Goal: Transaction & Acquisition: Purchase product/service

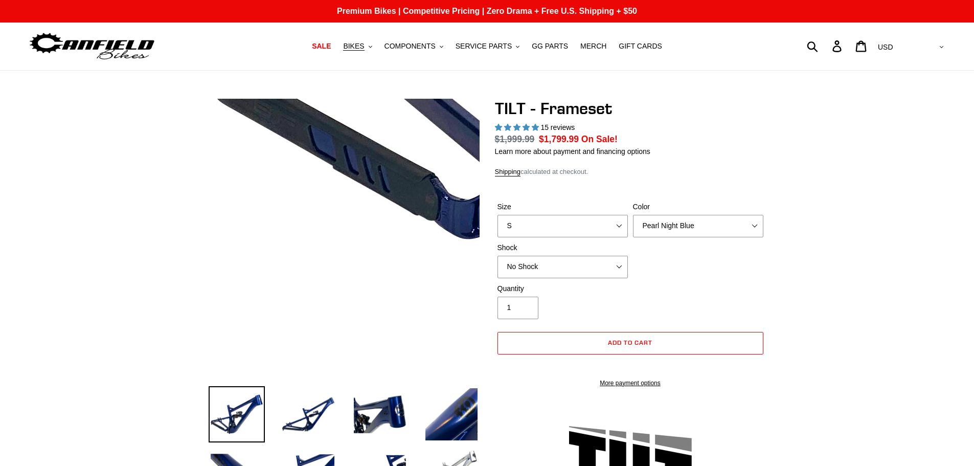
select select "highest-rating"
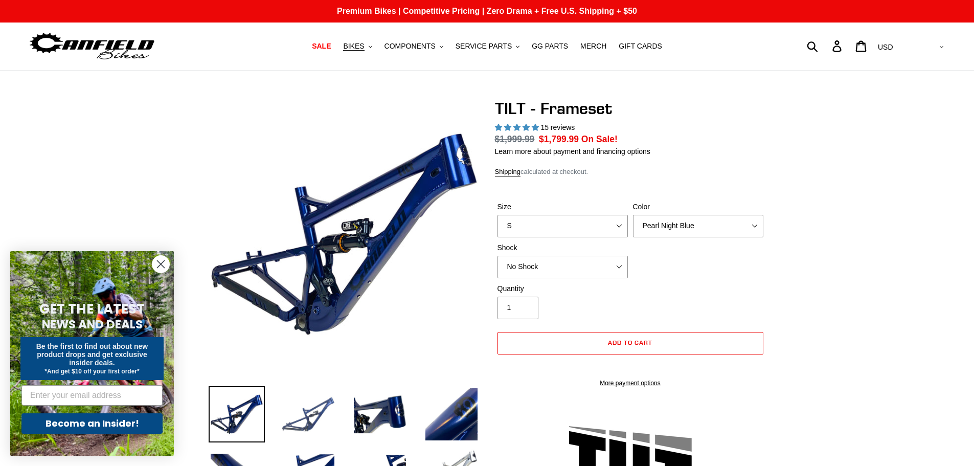
click at [317, 415] on img at bounding box center [308, 414] width 56 height 56
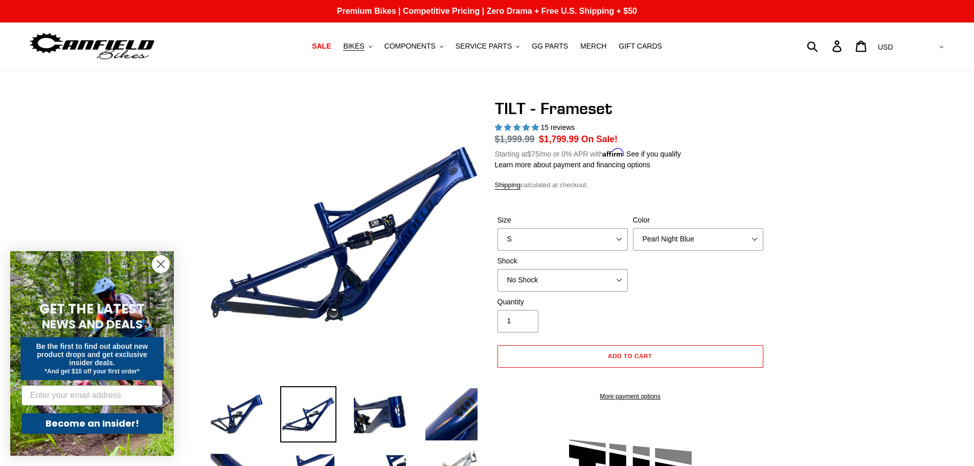
click at [158, 266] on circle "Close dialog" at bounding box center [160, 264] width 17 height 17
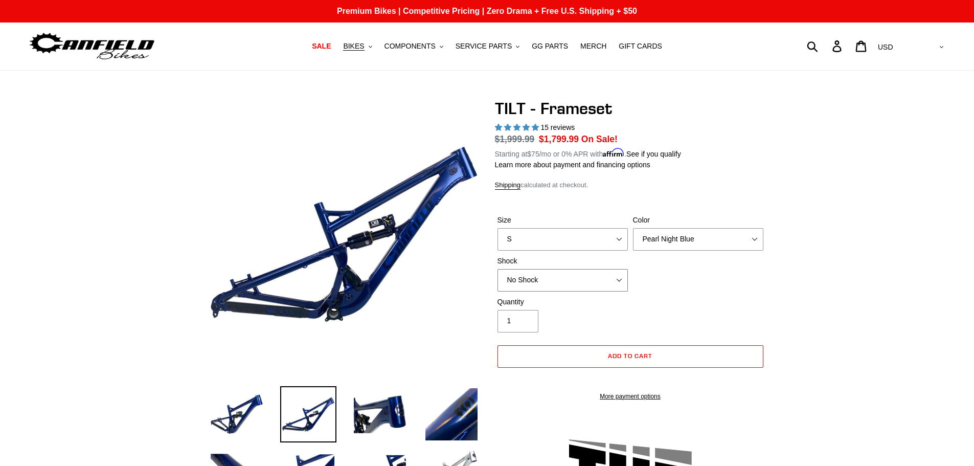
click at [600, 276] on select "No Shock Cane Creek DB Kitsuma Air RockShox Deluxe Ultimate Fox FLOAT X EXT Sto…" at bounding box center [562, 280] width 130 height 22
click at [497, 269] on select "No Shock Cane Creek DB Kitsuma Air RockShox Deluxe Ultimate Fox FLOAT X EXT Sto…" at bounding box center [562, 280] width 130 height 22
click at [616, 279] on select "No Shock Cane Creek DB Kitsuma Air RockShox Deluxe Ultimate Fox FLOAT X EXT Sto…" at bounding box center [562, 280] width 130 height 22
click at [497, 269] on select "No Shock Cane Creek DB Kitsuma Air RockShox Deluxe Ultimate Fox FLOAT X EXT Sto…" at bounding box center [562, 280] width 130 height 22
click at [595, 274] on select "No Shock Cane Creek DB Kitsuma Air RockShox Deluxe Ultimate Fox FLOAT X EXT Sto…" at bounding box center [562, 280] width 130 height 22
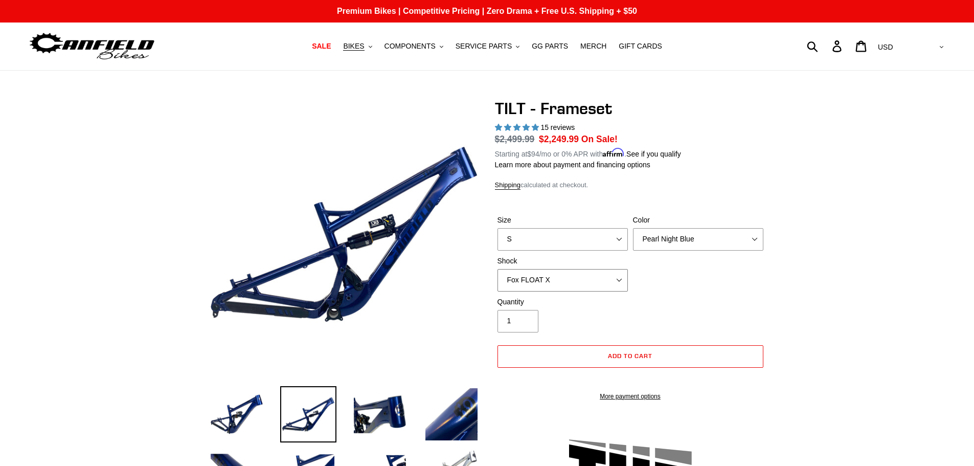
click at [497, 269] on select "No Shock Cane Creek DB Kitsuma Air RockShox Deluxe Ultimate Fox FLOAT X EXT Sto…" at bounding box center [562, 280] width 130 height 22
drag, startPoint x: 585, startPoint y: 282, endPoint x: 583, endPoint y: 288, distance: 7.1
click at [585, 282] on select "No Shock Cane Creek DB Kitsuma Air RockShox Deluxe Ultimate Fox FLOAT X EXT Sto…" at bounding box center [562, 280] width 130 height 22
click at [497, 269] on select "No Shock Cane Creek DB Kitsuma Air RockShox Deluxe Ultimate Fox FLOAT X EXT Sto…" at bounding box center [562, 280] width 130 height 22
click at [593, 281] on select "No Shock Cane Creek DB Kitsuma Air RockShox Deluxe Ultimate Fox FLOAT X EXT Sto…" at bounding box center [562, 280] width 130 height 22
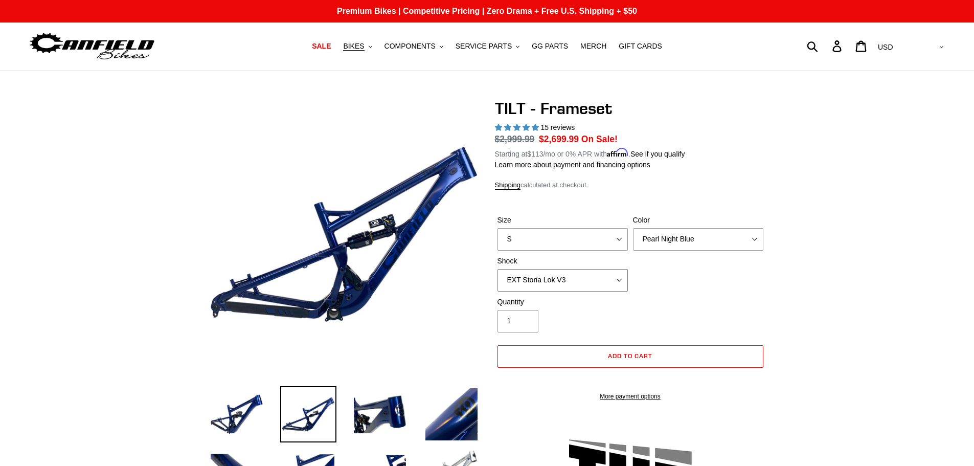
select select "Cane Creek DB Kitsuma Air"
click at [497, 269] on select "No Shock Cane Creek DB Kitsuma Air RockShox Deluxe Ultimate Fox FLOAT X EXT Sto…" at bounding box center [562, 280] width 130 height 22
click at [680, 246] on select "Pearl Night Blue Stealth Silver" at bounding box center [698, 239] width 130 height 22
click at [633, 228] on select "Pearl Night Blue Stealth Silver" at bounding box center [698, 239] width 130 height 22
click at [676, 241] on select "Pearl Night Blue Stealth Silver" at bounding box center [698, 239] width 130 height 22
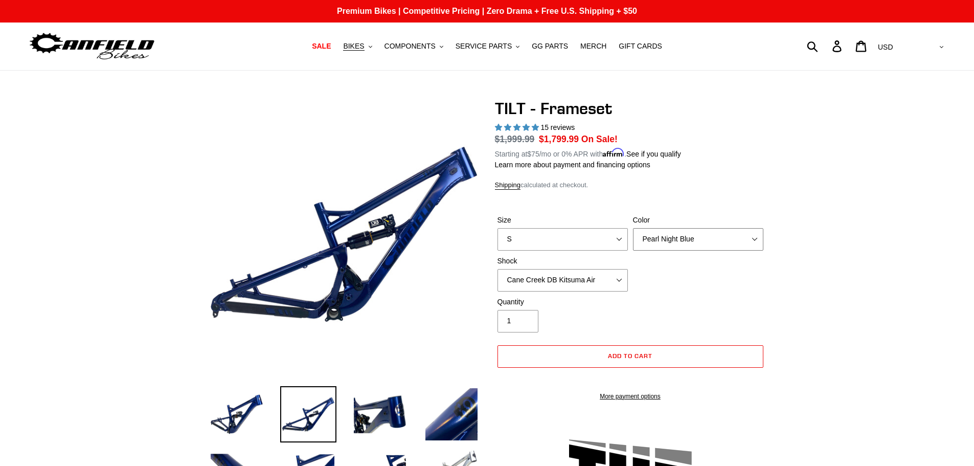
click at [633, 228] on select "Pearl Night Blue Stealth Silver" at bounding box center [698, 239] width 130 height 22
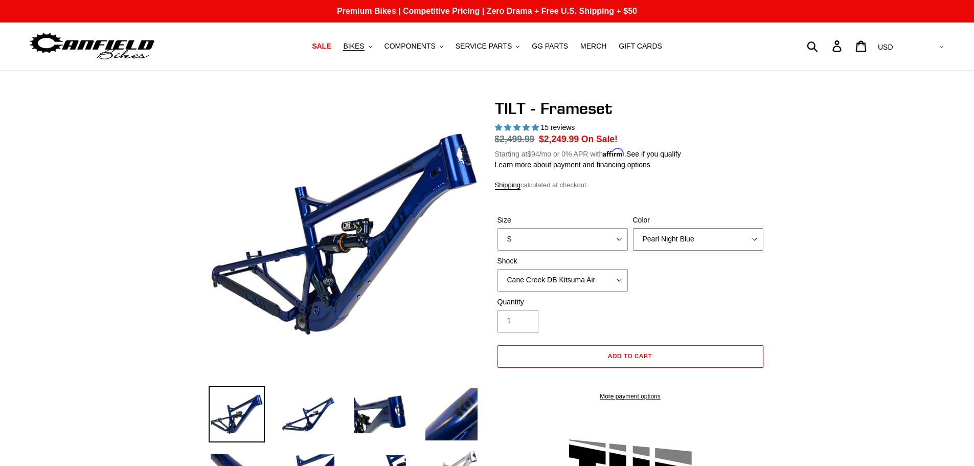
click at [716, 231] on select "Pearl Night Blue Stealth Silver" at bounding box center [698, 239] width 130 height 22
select select "Stealth Silver"
click at [633, 228] on select "Pearl Night Blue Stealth Silver" at bounding box center [698, 239] width 130 height 22
